Goal: Information Seeking & Learning: Learn about a topic

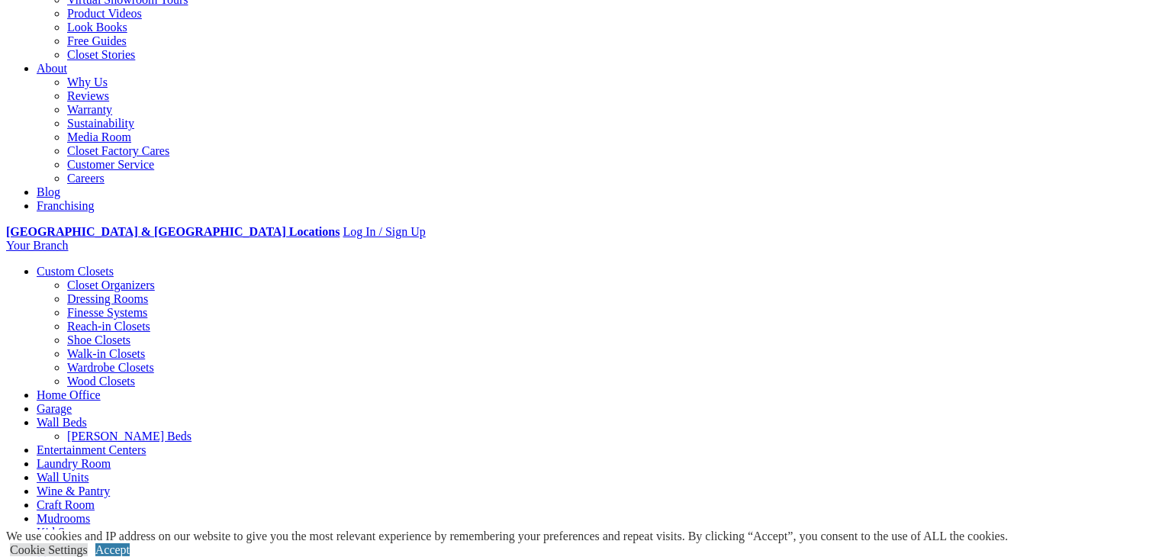
scroll to position [382, 0]
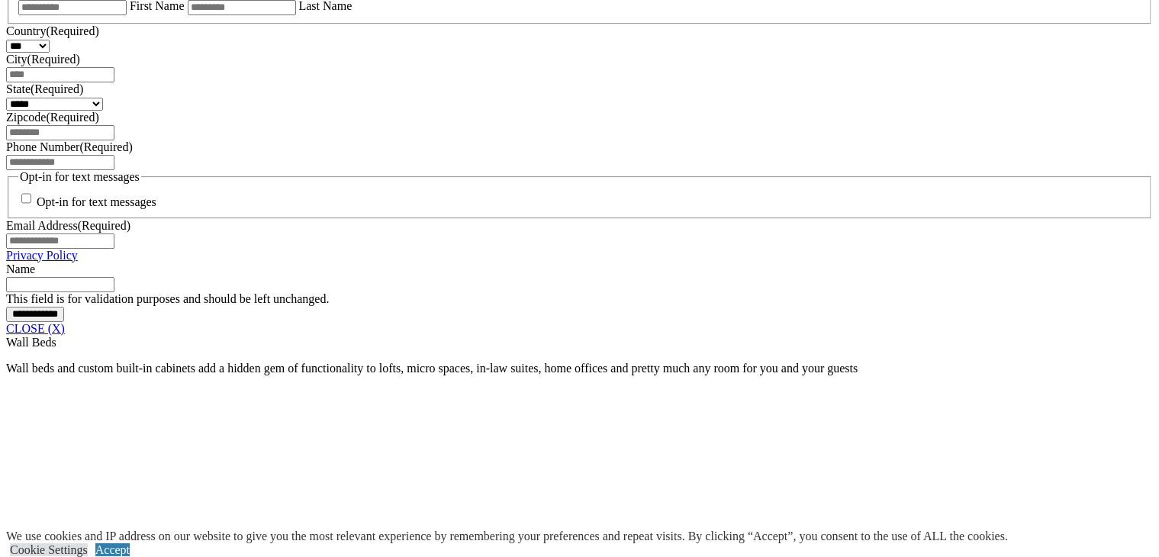
scroll to position [1085, 0]
